Goal: Information Seeking & Learning: Learn about a topic

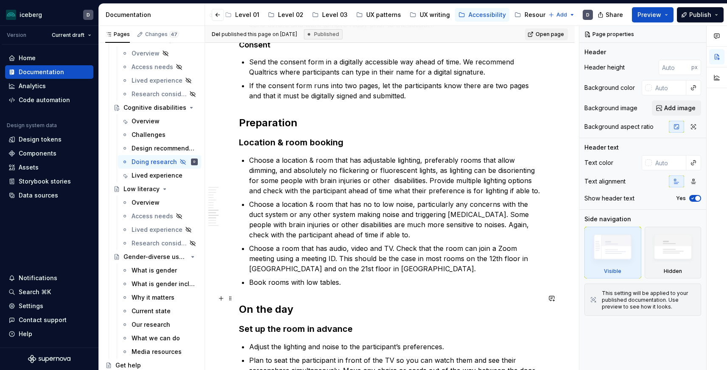
scroll to position [1682, 0]
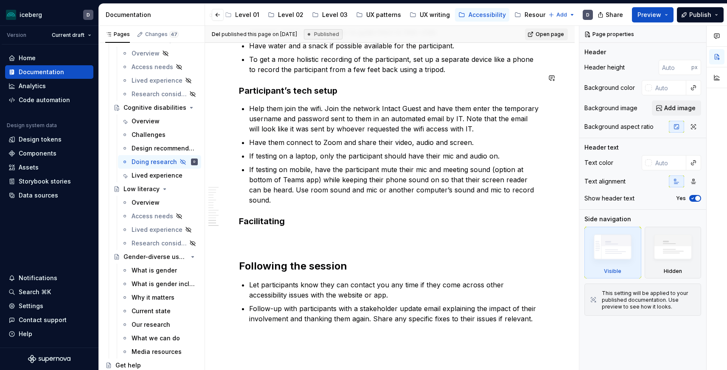
type textarea "*"
click at [257, 234] on p at bounding box center [390, 239] width 302 height 10
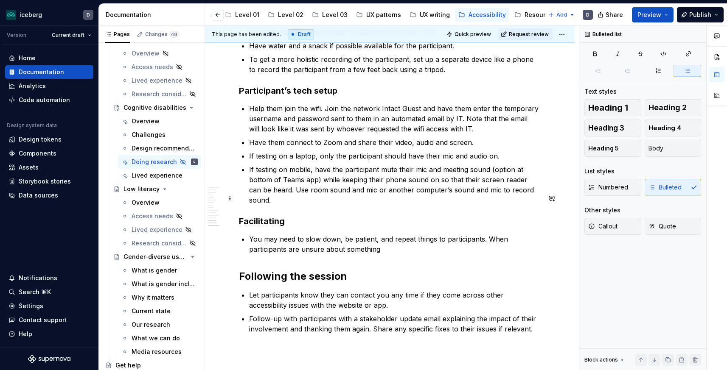
click at [325, 234] on p "You may need to slow down, be patient, and repeat things to participants. When …" at bounding box center [394, 244] width 291 height 20
click at [333, 234] on p "You may need to slow down, be patient, and repeat things to participants. When …" at bounding box center [394, 244] width 291 height 20
click at [435, 234] on p "You may need to slow down, be patient, and repeat things to participants. When …" at bounding box center [394, 244] width 291 height 20
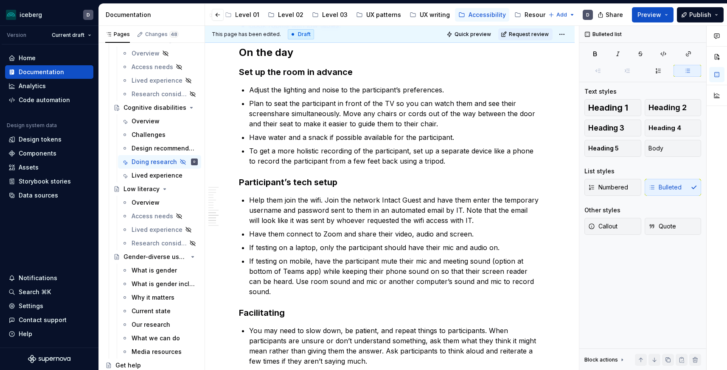
scroll to position [1747, 0]
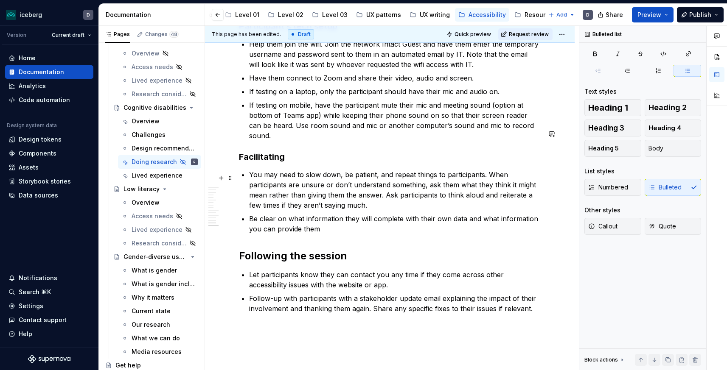
click at [393, 214] on p "Be clear on what information they will complete with their own data and what in…" at bounding box center [394, 224] width 291 height 20
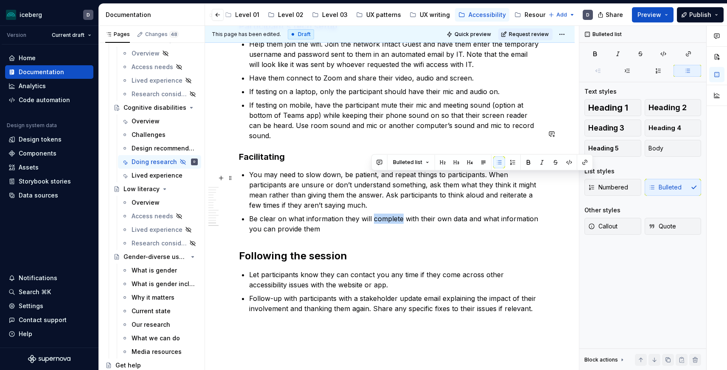
click at [393, 214] on p "Be clear on what information they will complete with their own data and what in…" at bounding box center [394, 224] width 291 height 20
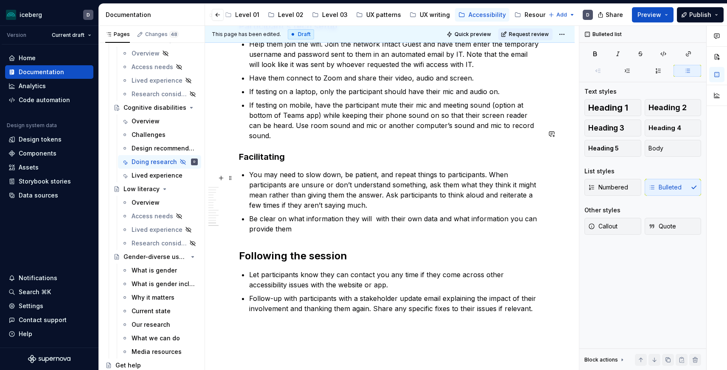
click at [328, 214] on p "Be clear on what information they will with their own data and what information…" at bounding box center [394, 224] width 291 height 20
click at [402, 214] on p "Be clear on what form fields/selection they will with their own data and what i…" at bounding box center [394, 224] width 291 height 20
click at [370, 214] on p "Be clear on what form fields/selection they will complete with their own data a…" at bounding box center [394, 224] width 291 height 20
click at [490, 214] on p "Be clear on what form fields/selection they will complete with their own data a…" at bounding box center [394, 224] width 291 height 20
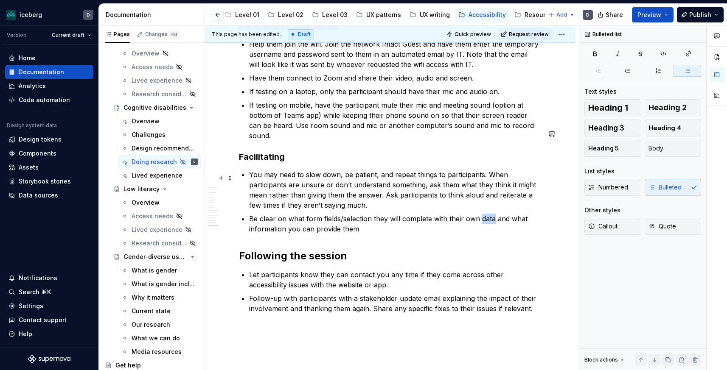
click at [490, 214] on p "Be clear on what form fields/selection they will complete with their own data a…" at bounding box center [394, 224] width 291 height 20
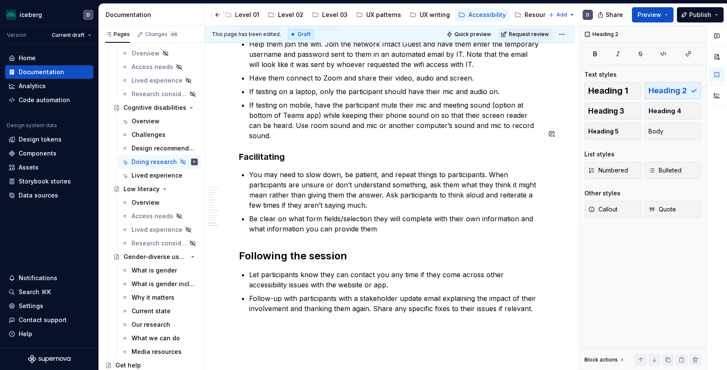
click at [410, 214] on p "Be clear on what form fields/selection they will complete with their own inform…" at bounding box center [394, 224] width 291 height 20
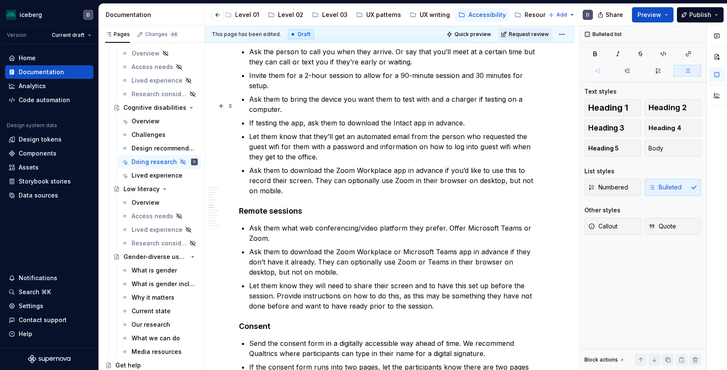
scroll to position [819, 0]
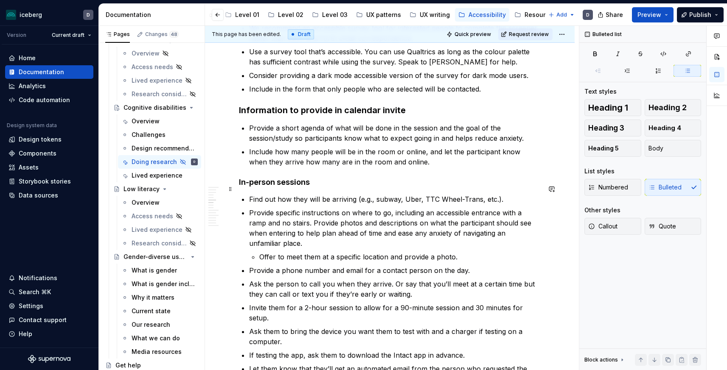
click at [517, 194] on p "Find out how they will be arriving (e.g., subway, Uber, TTC Wheel-Trans, etc.)." at bounding box center [394, 199] width 291 height 10
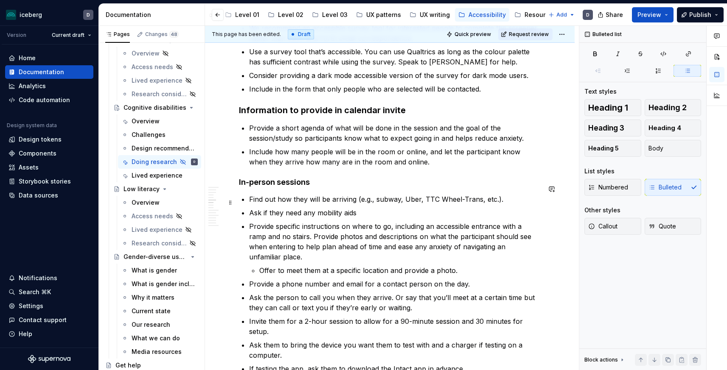
click at [248, 202] on div "Recruitment Finding participants Some recruitment agencies may have people with…" at bounding box center [390, 301] width 302 height 1907
click at [308, 208] on p "Ask if they need any mobility aids" at bounding box center [399, 213] width 281 height 10
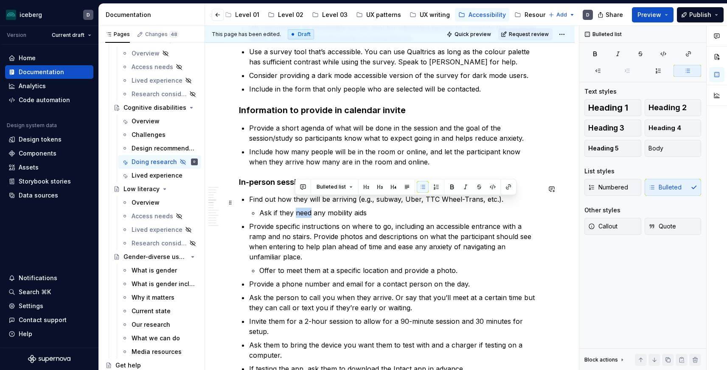
click at [308, 208] on p "Ask if they need any mobility aids" at bounding box center [399, 213] width 281 height 10
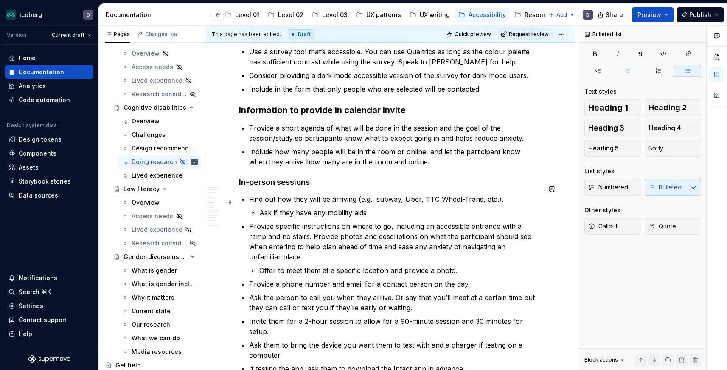
click at [392, 208] on p "Ask if they have any mobility aids" at bounding box center [399, 213] width 281 height 10
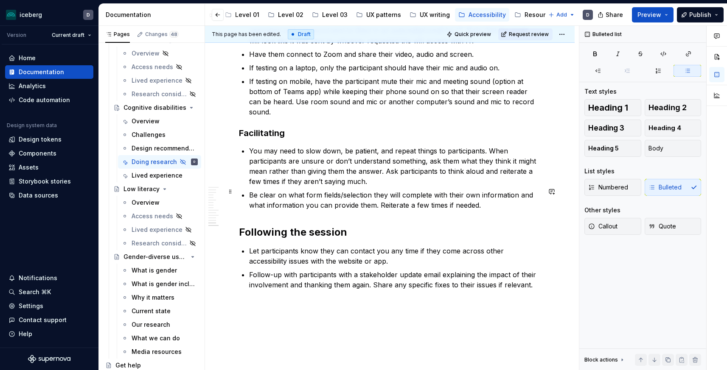
scroll to position [1782, 0]
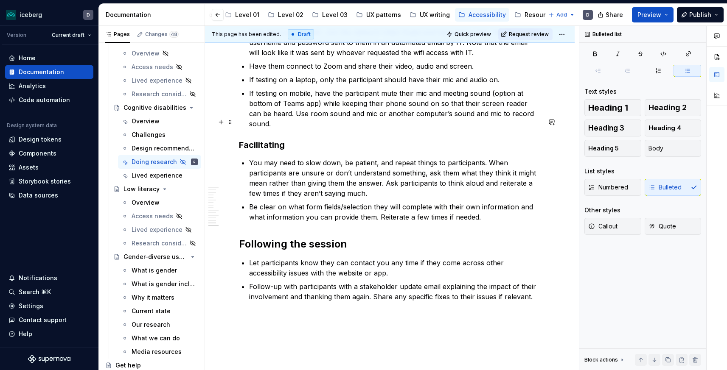
click at [374, 158] on p "You may need to slow down, be patient, and repeat things to participants. When …" at bounding box center [394, 178] width 291 height 41
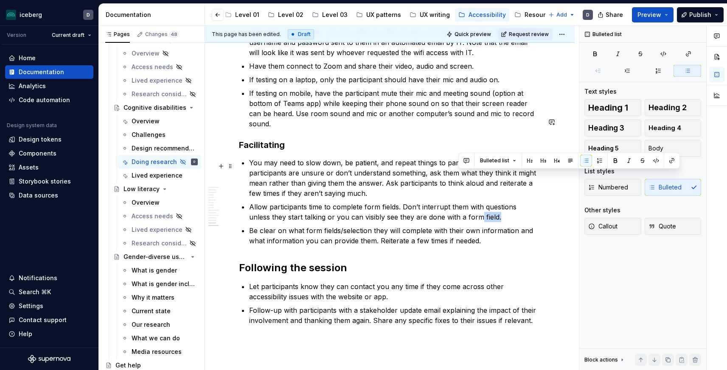
drag, startPoint x: 478, startPoint y: 177, endPoint x: 458, endPoint y: 176, distance: 20.0
click at [458, 202] on p "Allow participants time to complete form fields. Don’t interrupt them with ques…" at bounding box center [394, 212] width 291 height 20
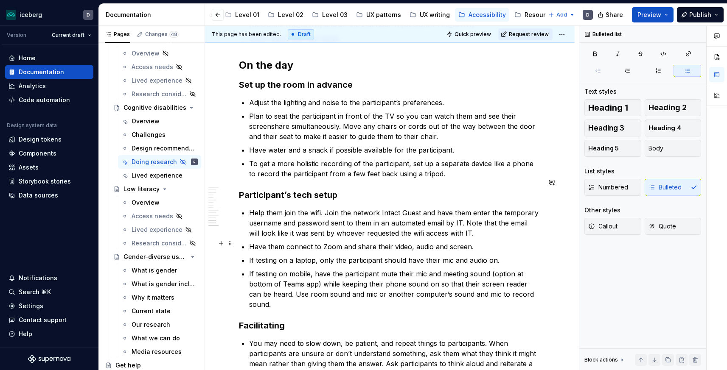
scroll to position [1679, 0]
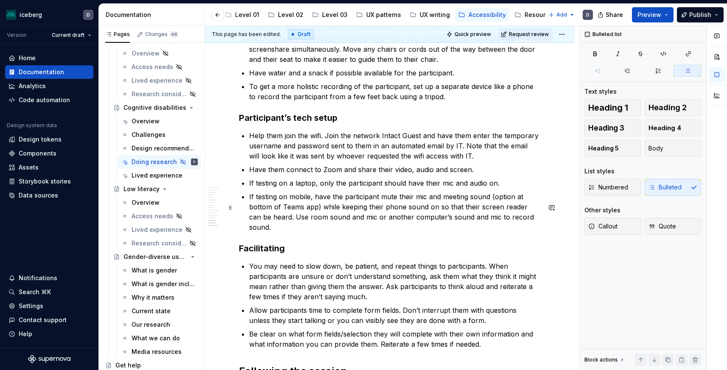
click at [303, 243] on h3 "Facilitating" at bounding box center [390, 249] width 302 height 12
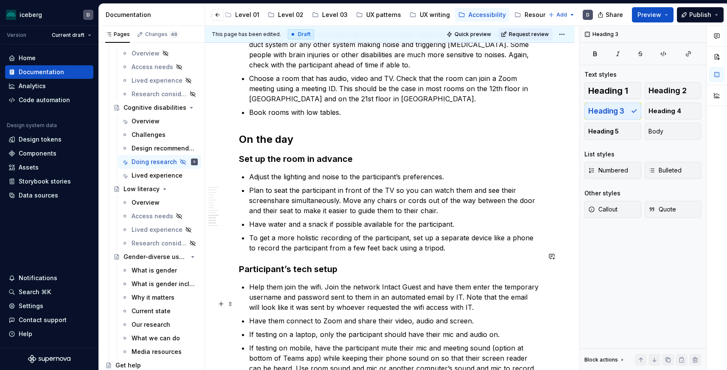
scroll to position [1690, 0]
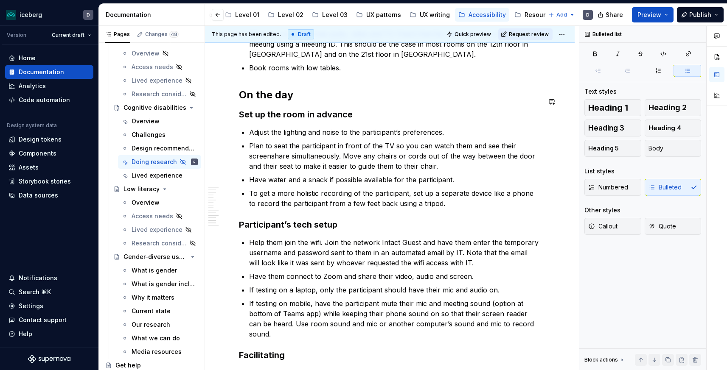
scroll to position [1632, 0]
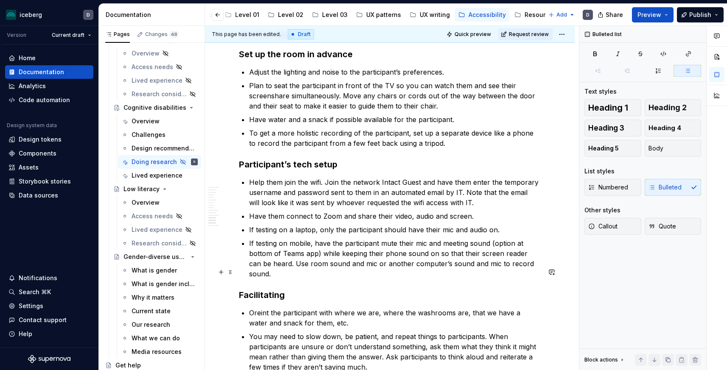
click at [377, 308] on p "Oreint the participant with where we are, where the washrooms are, that we have…" at bounding box center [394, 318] width 291 height 20
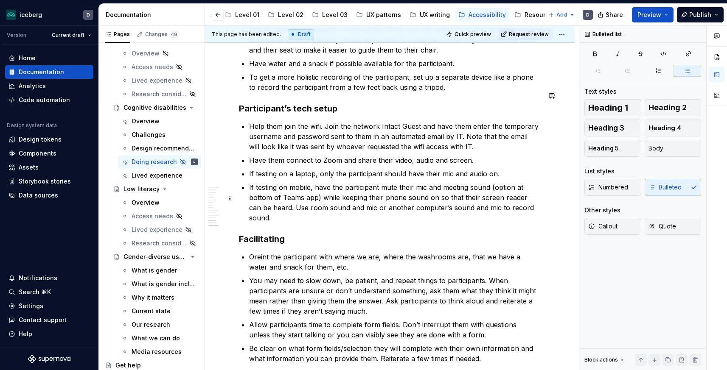
scroll to position [1689, 0]
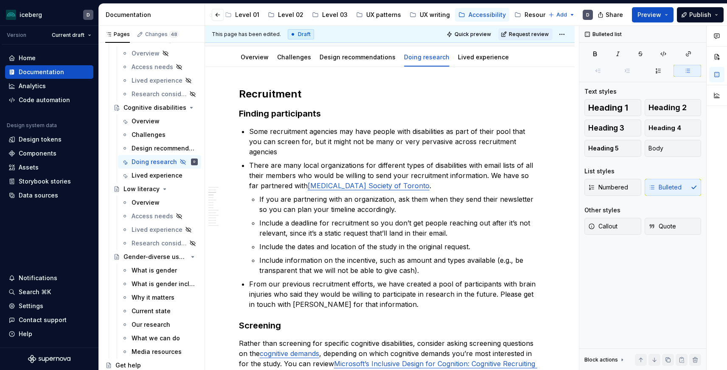
scroll to position [0, 0]
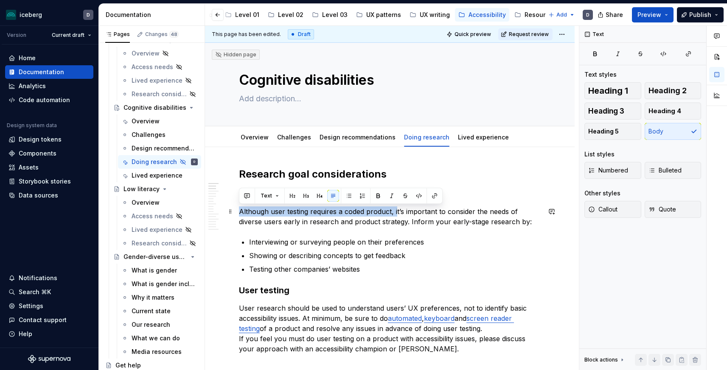
drag, startPoint x: 396, startPoint y: 212, endPoint x: 236, endPoint y: 213, distance: 159.9
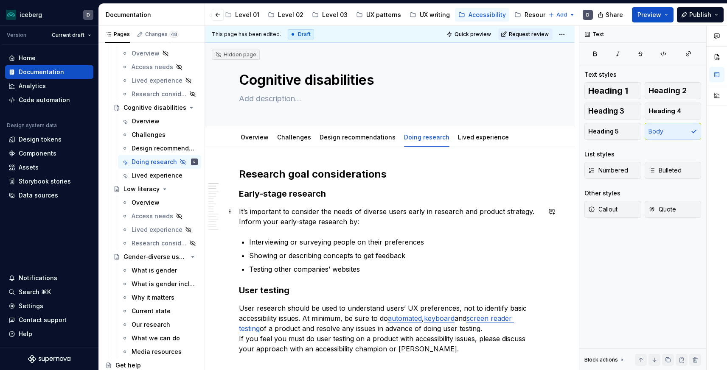
click at [386, 213] on p "It’s important to consider the needs of diverse users early in research and pro…" at bounding box center [390, 217] width 302 height 20
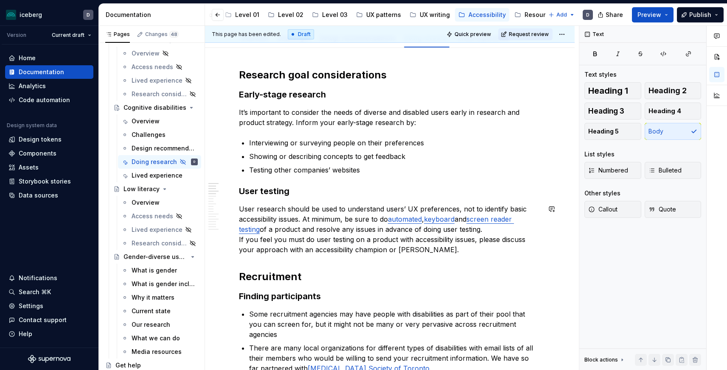
scroll to position [101, 0]
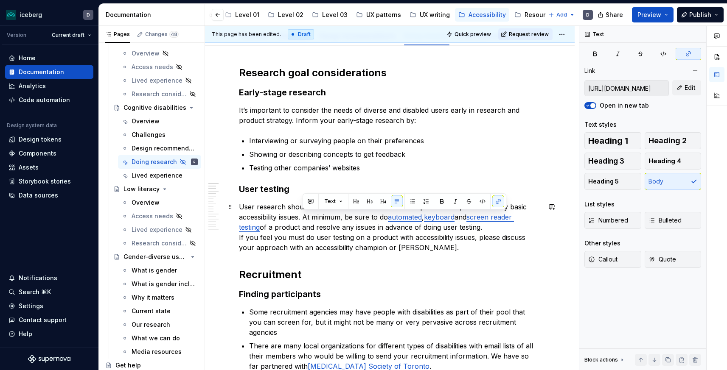
drag, startPoint x: 303, startPoint y: 216, endPoint x: 470, endPoint y: 229, distance: 167.6
click at [470, 229] on p "User research should be used to understand users’ UX preferences, not to identi…" at bounding box center [390, 227] width 302 height 51
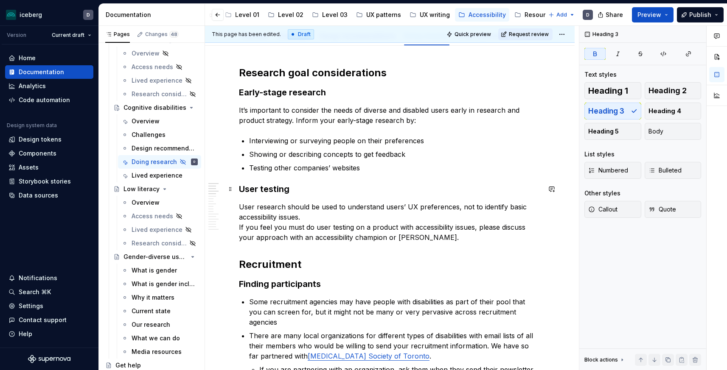
click at [297, 191] on h3 "User testing" at bounding box center [390, 189] width 302 height 12
click at [239, 205] on p "User research should be used to understand users’ UX preferences, not to identi…" at bounding box center [390, 222] width 302 height 41
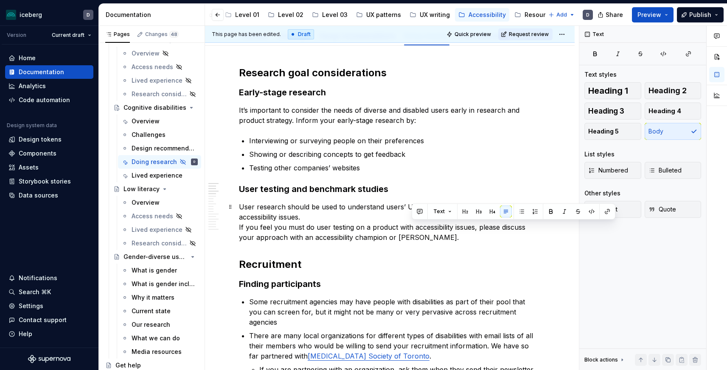
drag, startPoint x: 472, startPoint y: 238, endPoint x: 360, endPoint y: 212, distance: 115.0
click at [360, 212] on p "User research should be used to understand users’ UX preferences, not to identi…" at bounding box center [390, 222] width 302 height 41
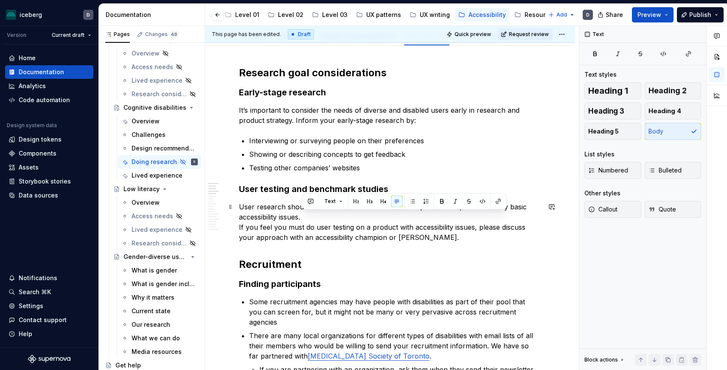
click at [299, 231] on p "User research should be used to understand users’ UX preferences, not to identi…" at bounding box center [390, 222] width 302 height 41
drag, startPoint x: 465, startPoint y: 235, endPoint x: 235, endPoint y: 231, distance: 230.0
click at [290, 221] on p "User research should be used to understand users’ UX preferences, not to identi…" at bounding box center [390, 222] width 302 height 41
drag, startPoint x: 453, startPoint y: 234, endPoint x: 239, endPoint y: 227, distance: 214.3
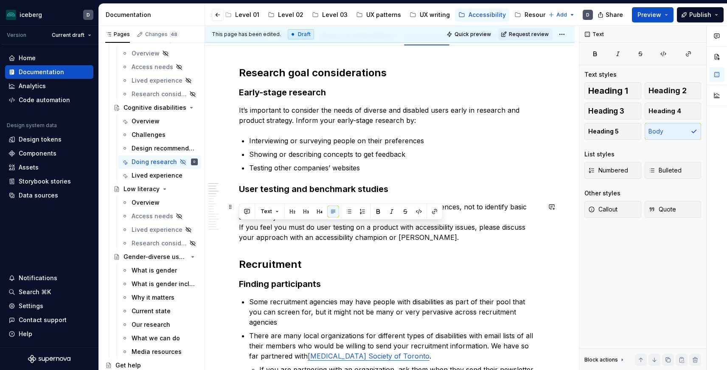
click at [239, 227] on p "User research should be used to understand users’ UX preferences, not to identi…" at bounding box center [390, 222] width 302 height 41
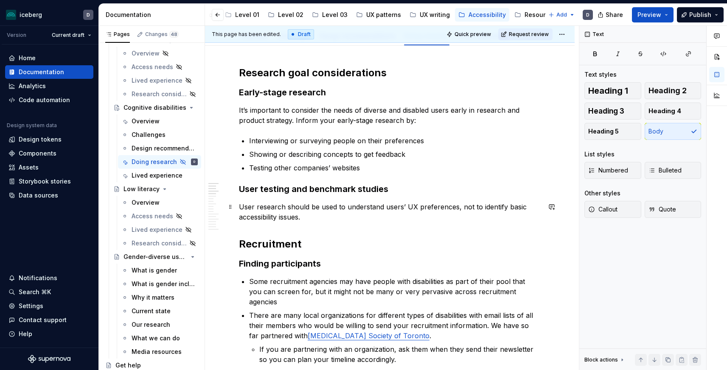
click at [239, 207] on p "User research should be used to understand users’ UX preferences, not to identi…" at bounding box center [390, 212] width 302 height 20
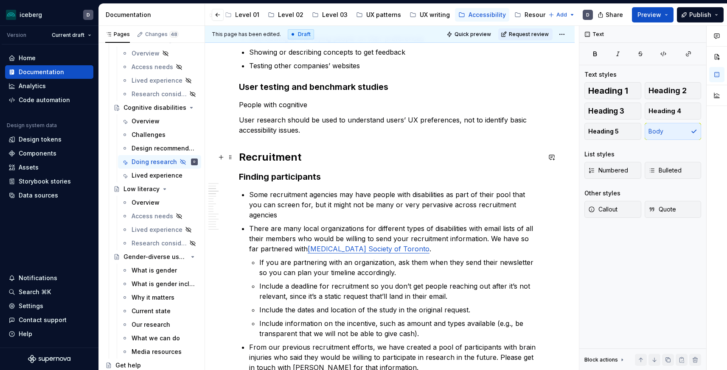
scroll to position [0, 0]
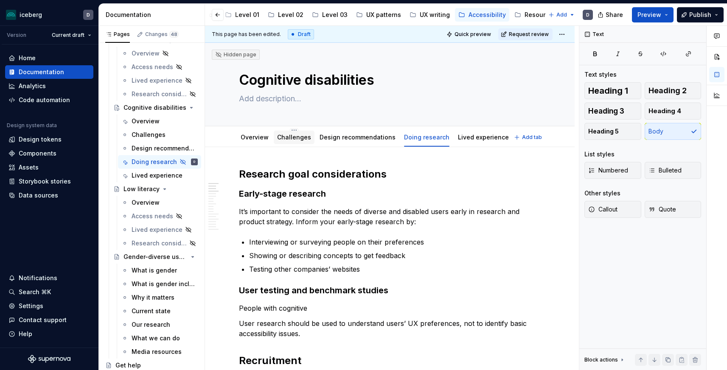
click at [283, 140] on link "Challenges" at bounding box center [294, 137] width 34 height 7
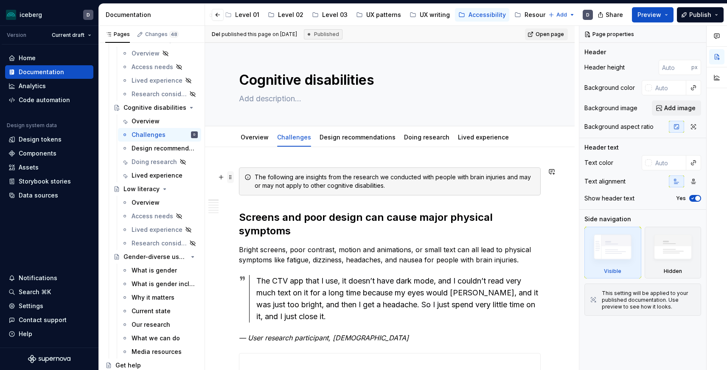
click at [228, 180] on span at bounding box center [230, 177] width 7 height 12
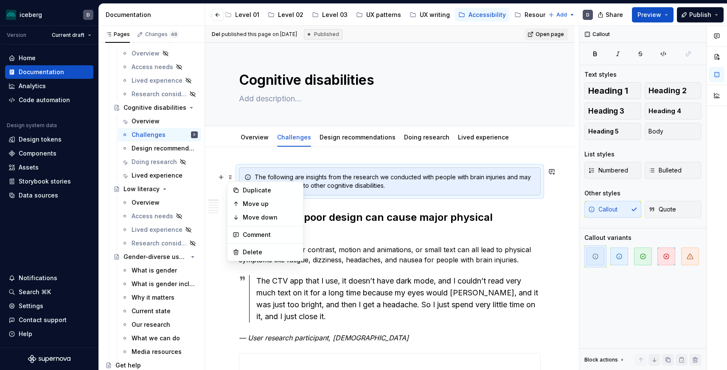
click at [239, 169] on div "The following are insights from the research we conducted with people with brai…" at bounding box center [390, 182] width 302 height 28
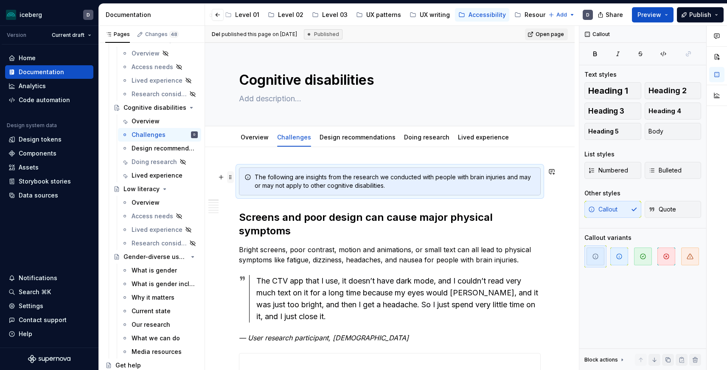
click at [232, 178] on span at bounding box center [230, 177] width 7 height 12
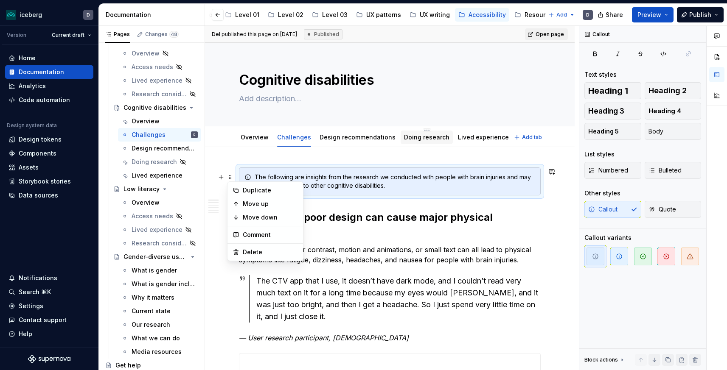
click at [423, 135] on link "Doing research" at bounding box center [426, 137] width 45 height 7
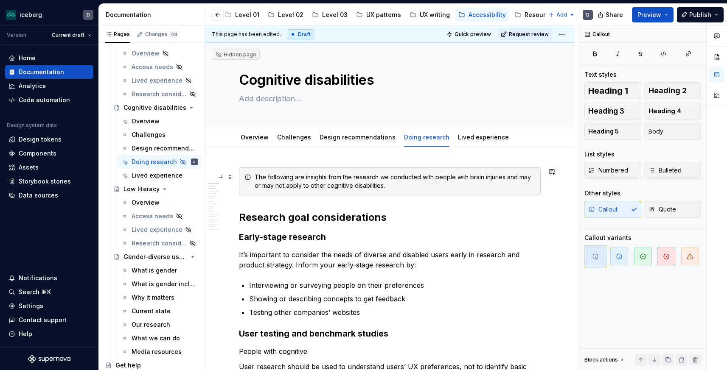
click at [354, 174] on div "The following are insights from the research we conducted with people with brai…" at bounding box center [395, 181] width 280 height 17
drag, startPoint x: 397, startPoint y: 185, endPoint x: 390, endPoint y: 185, distance: 6.4
click at [390, 185] on div "The following are insights from the research we conducted with people with brai…" at bounding box center [395, 181] width 280 height 17
type textarea "*"
